Goal: Transaction & Acquisition: Book appointment/travel/reservation

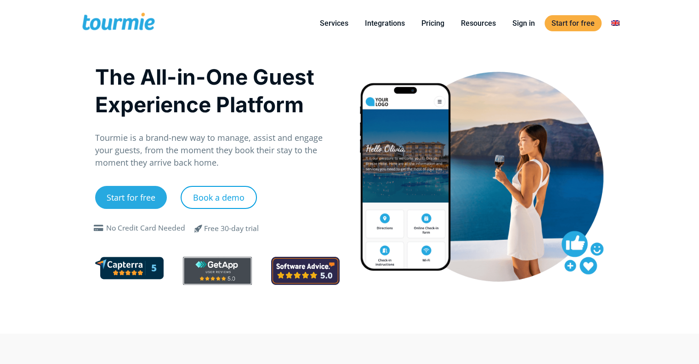
click at [229, 196] on link "Book a demo" at bounding box center [219, 197] width 76 height 23
